Goal: Check status: Check status

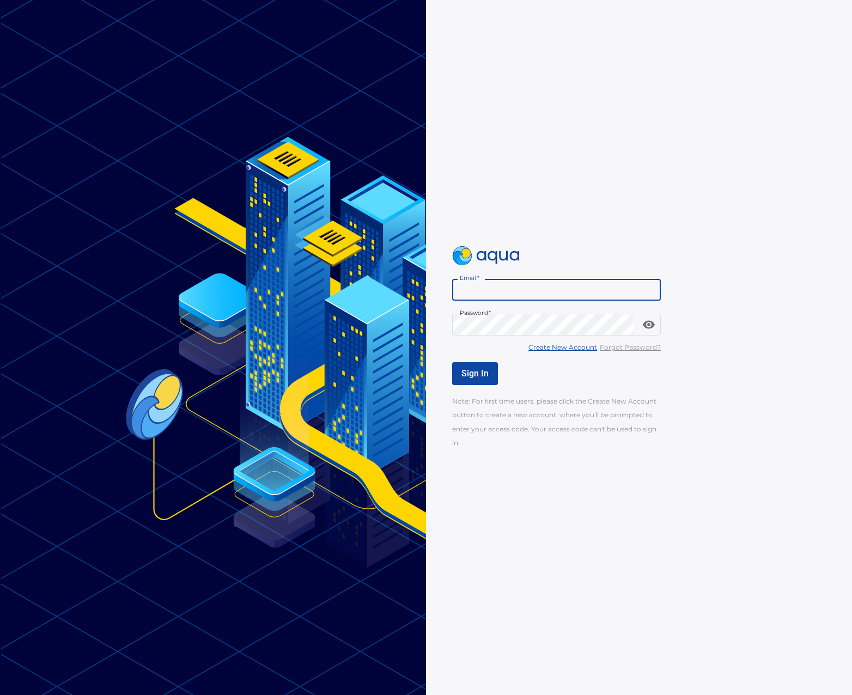
click at [491, 290] on input "Email   *" at bounding box center [556, 290] width 209 height 22
type input "**********"
click at [473, 375] on span "Sign In" at bounding box center [474, 373] width 27 height 10
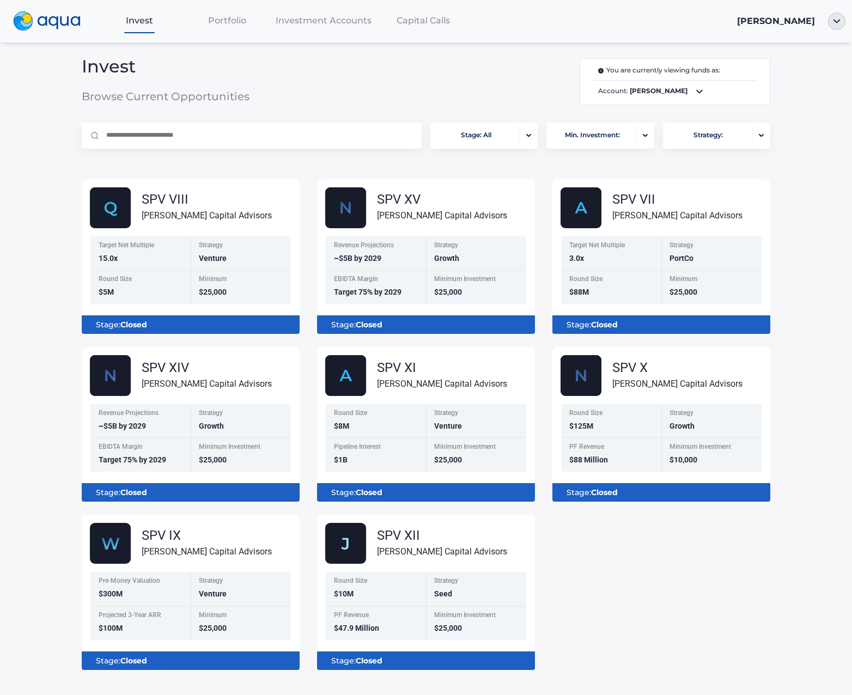
scroll to position [3, 0]
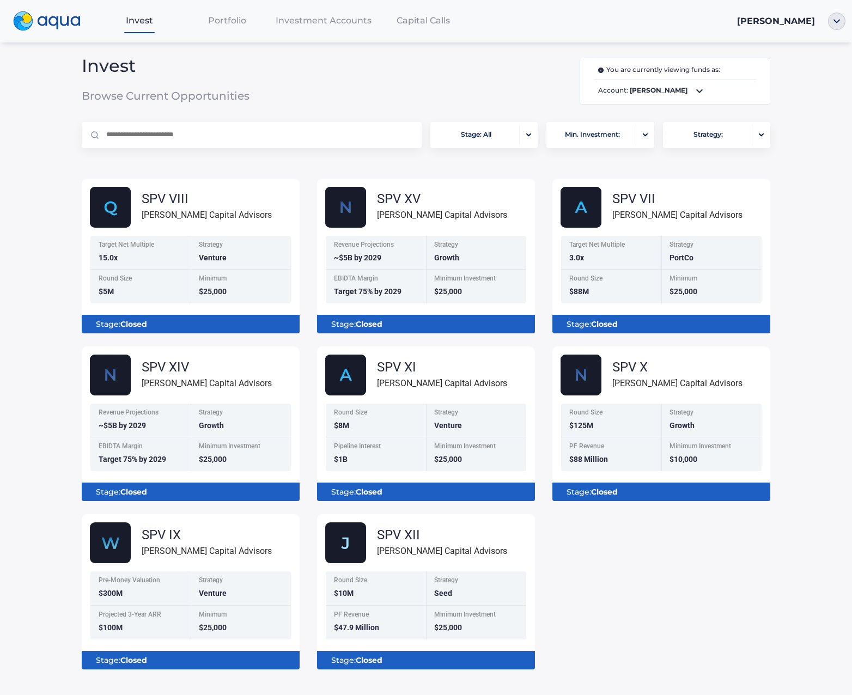
click at [224, 26] on span "Portfolio" at bounding box center [227, 20] width 38 height 10
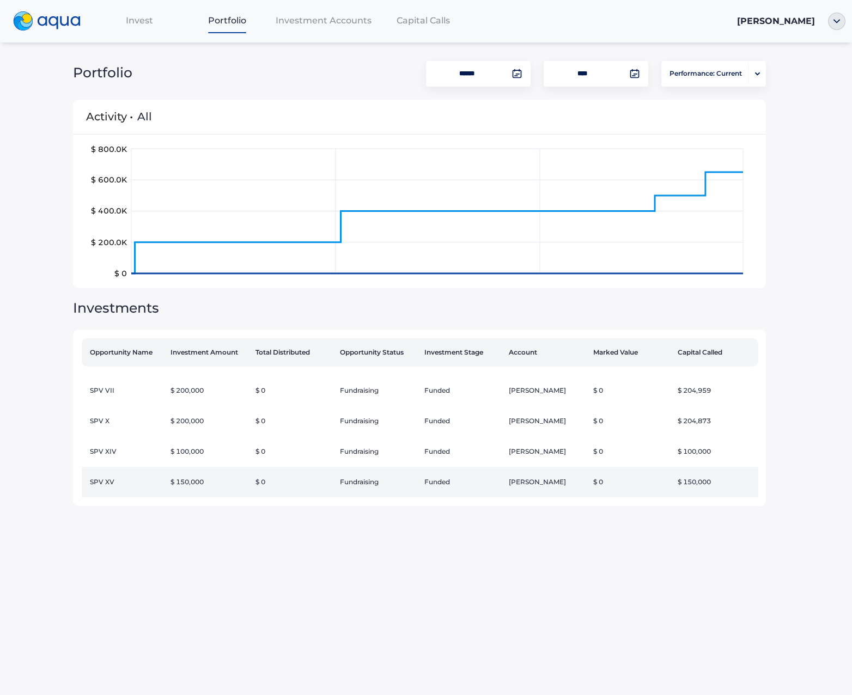
click at [564, 484] on td "[PERSON_NAME]" at bounding box center [546, 482] width 84 height 31
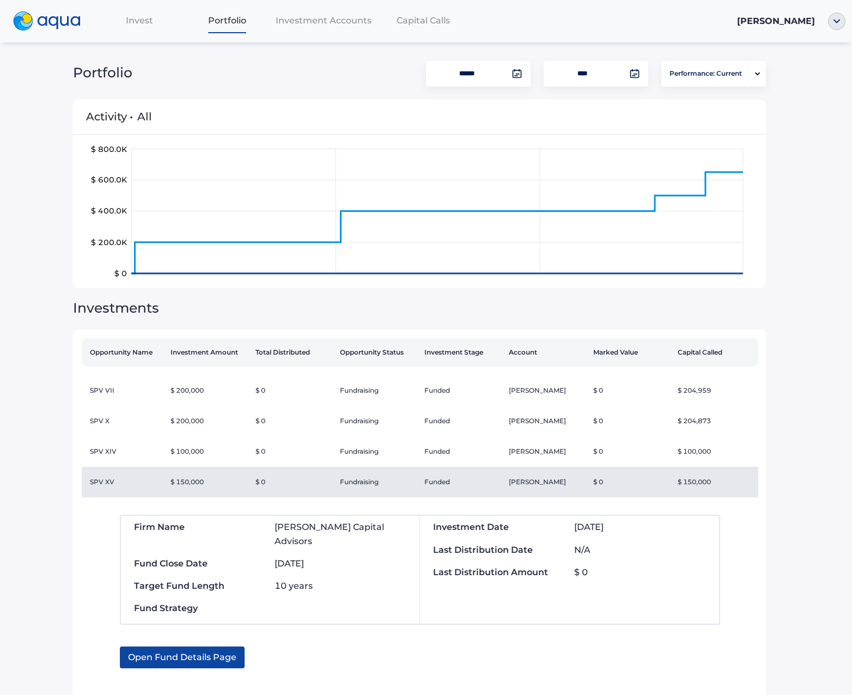
click at [314, 19] on span "Investment Accounts" at bounding box center [324, 20] width 96 height 10
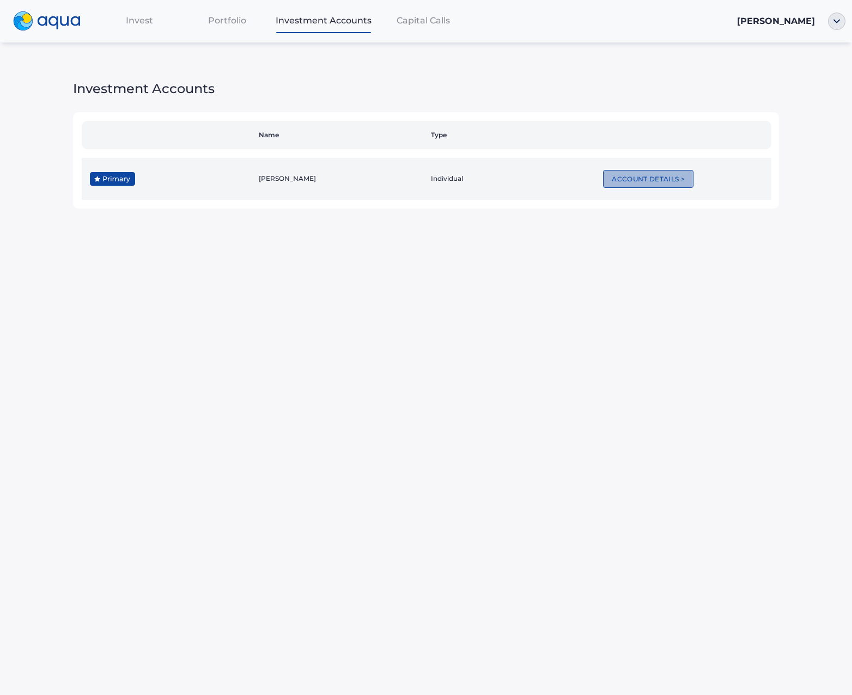
click at [631, 180] on button "Account Details >" at bounding box center [648, 179] width 90 height 18
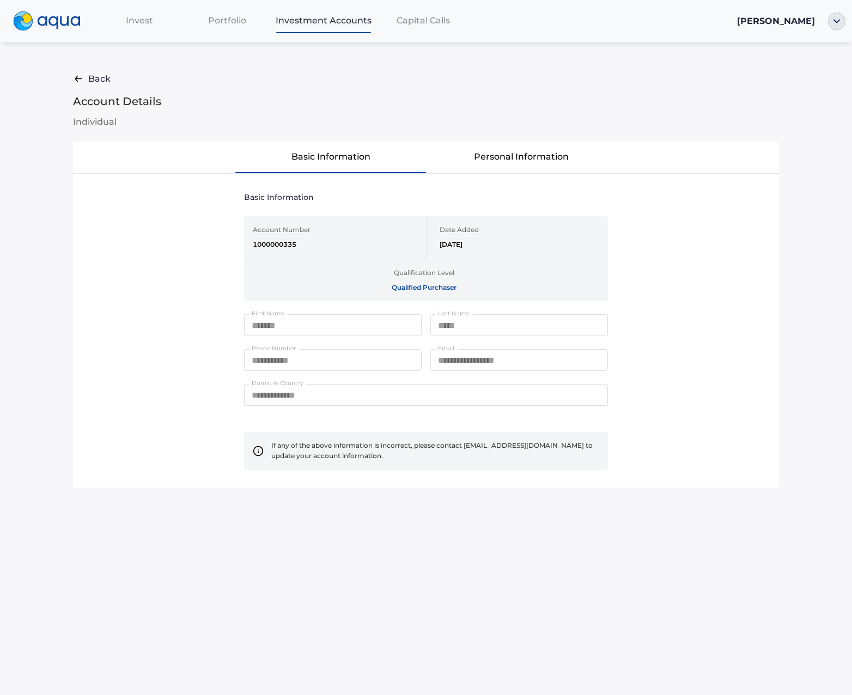
click at [150, 22] on span "Invest" at bounding box center [139, 20] width 27 height 10
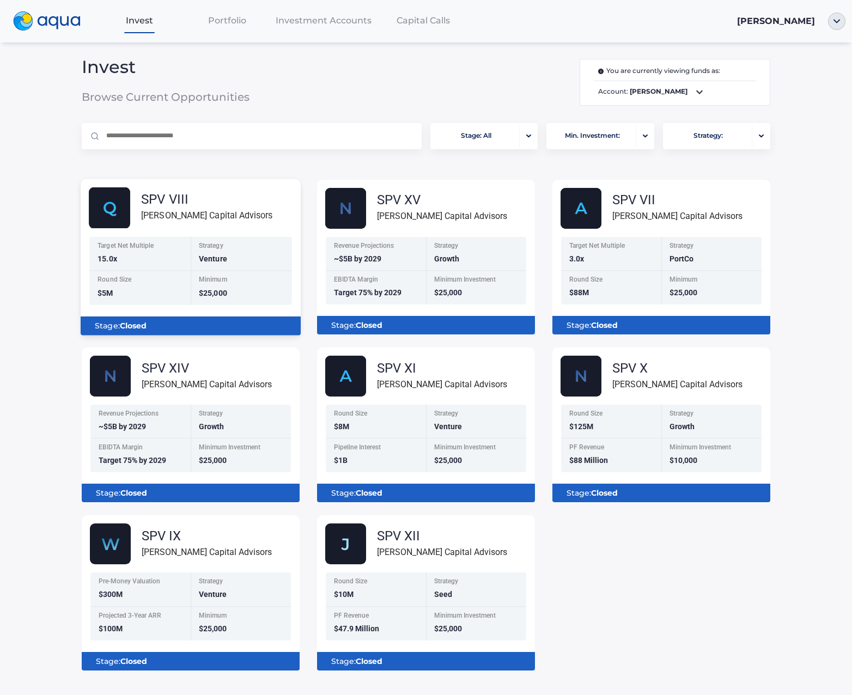
scroll to position [3, 0]
